Goal: Browse casually: Explore the website without a specific task or goal

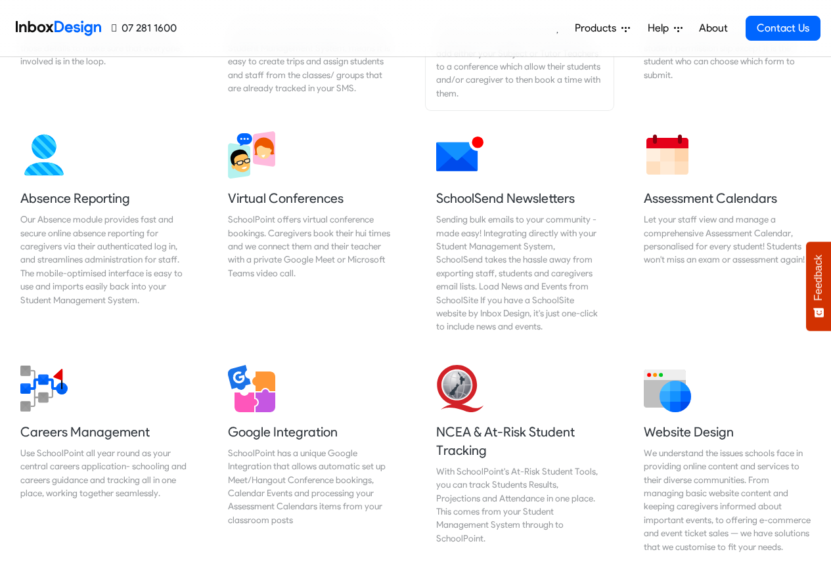
scroll to position [2769, 0]
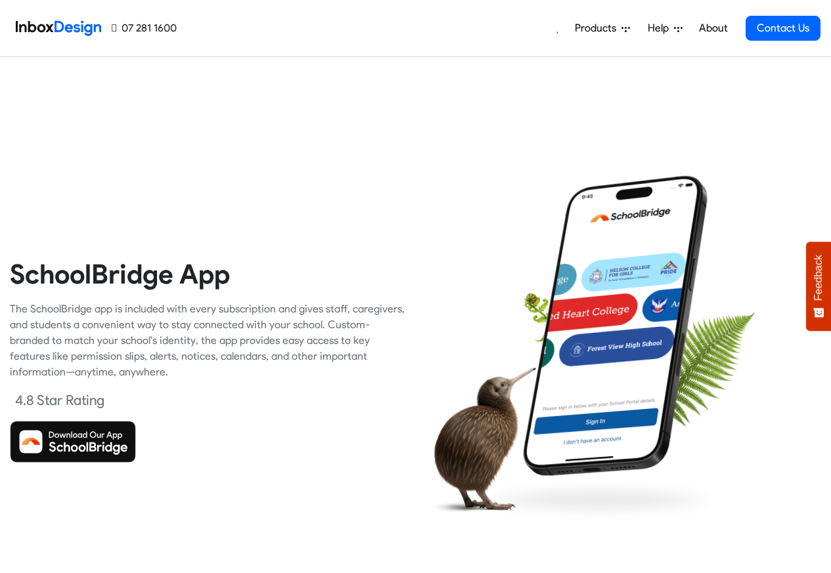
checkbox input "true"
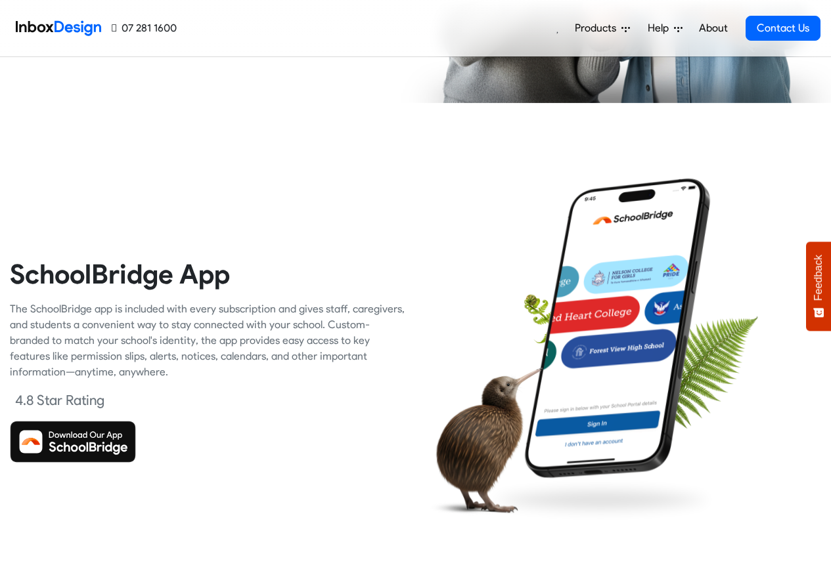
checkbox input "true"
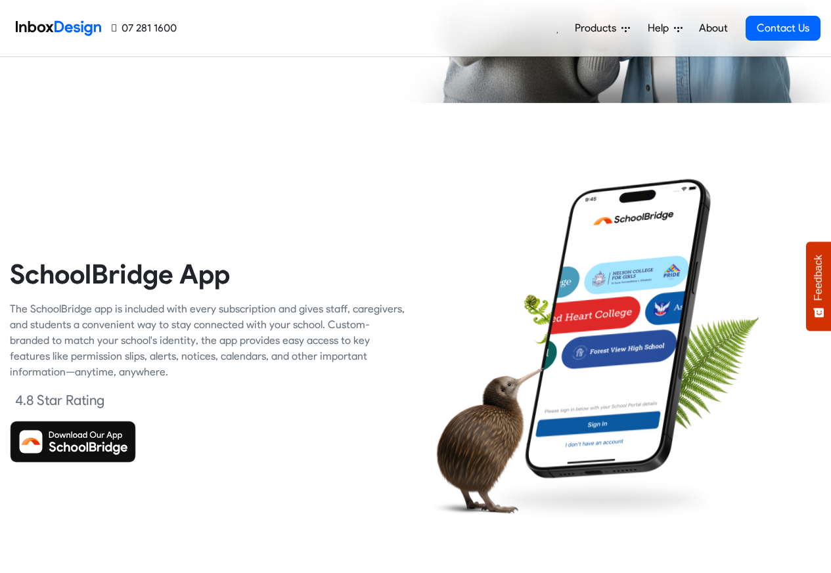
checkbox input "true"
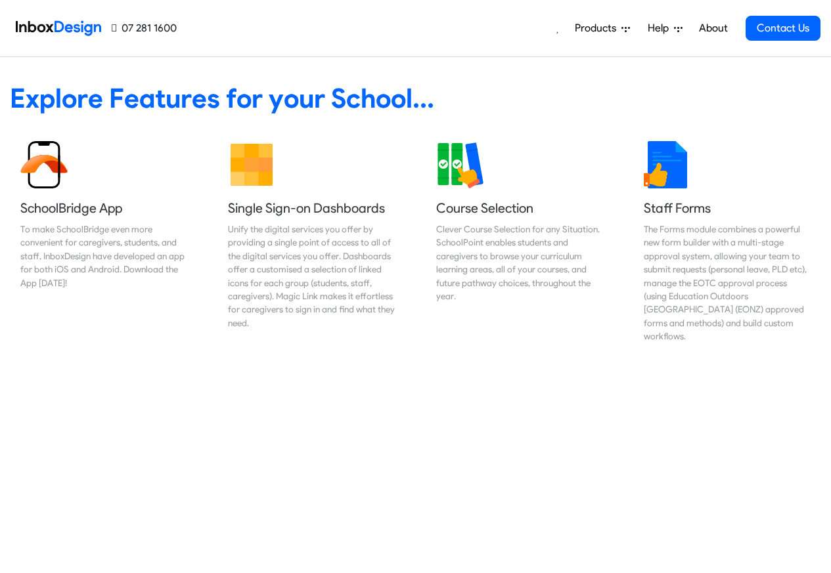
scroll to position [552, 0]
